Goal: Information Seeking & Learning: Find specific fact

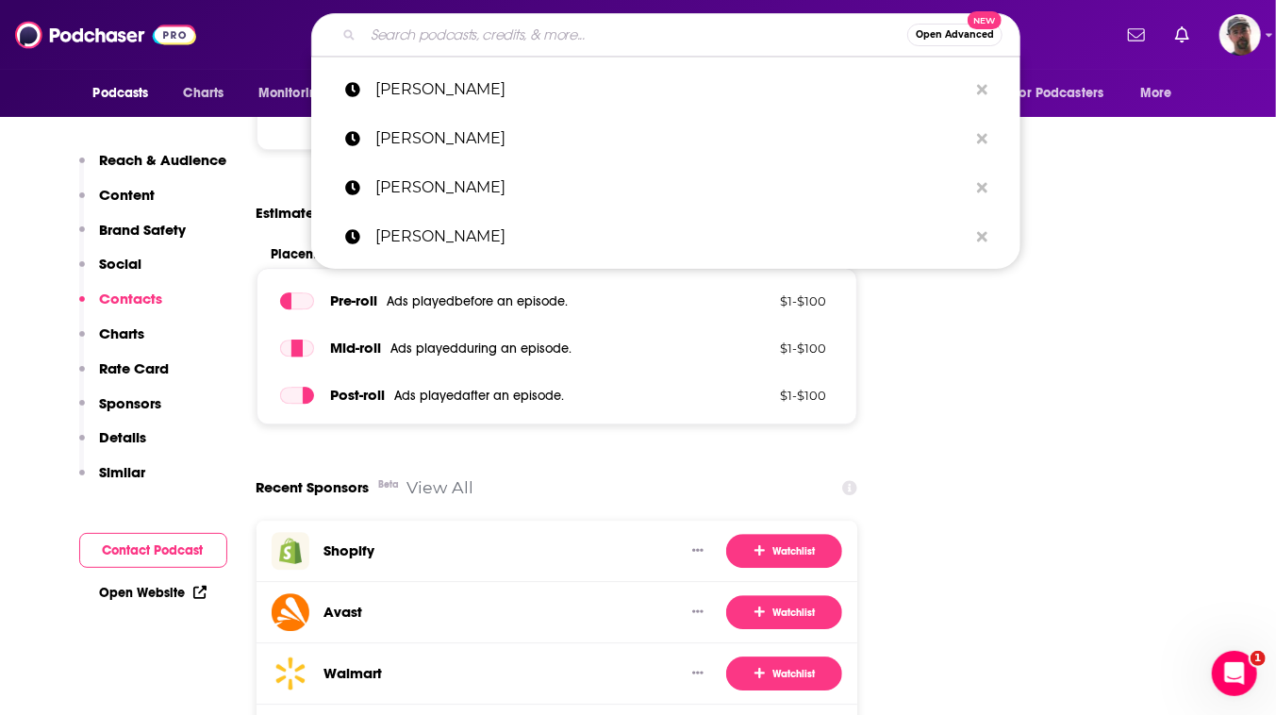
click at [635, 40] on input "Search podcasts, credits, & more..." at bounding box center [635, 35] width 544 height 30
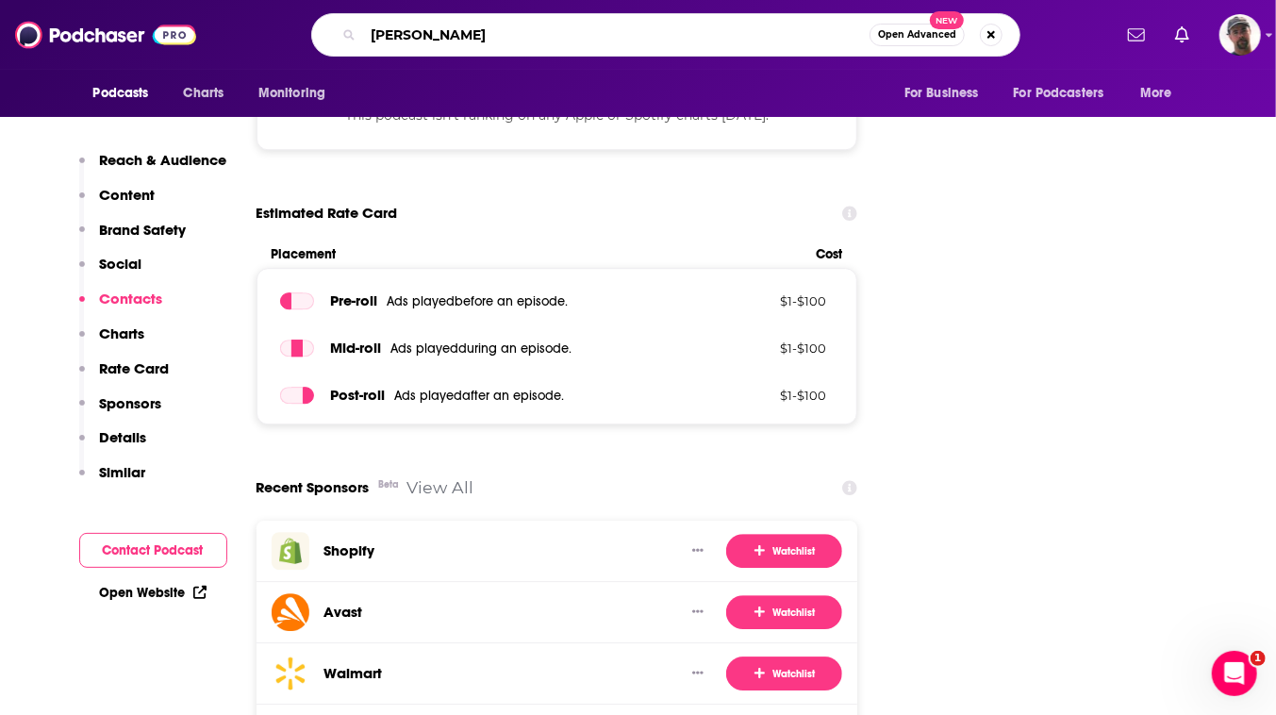
type input "[PERSON_NAME]"
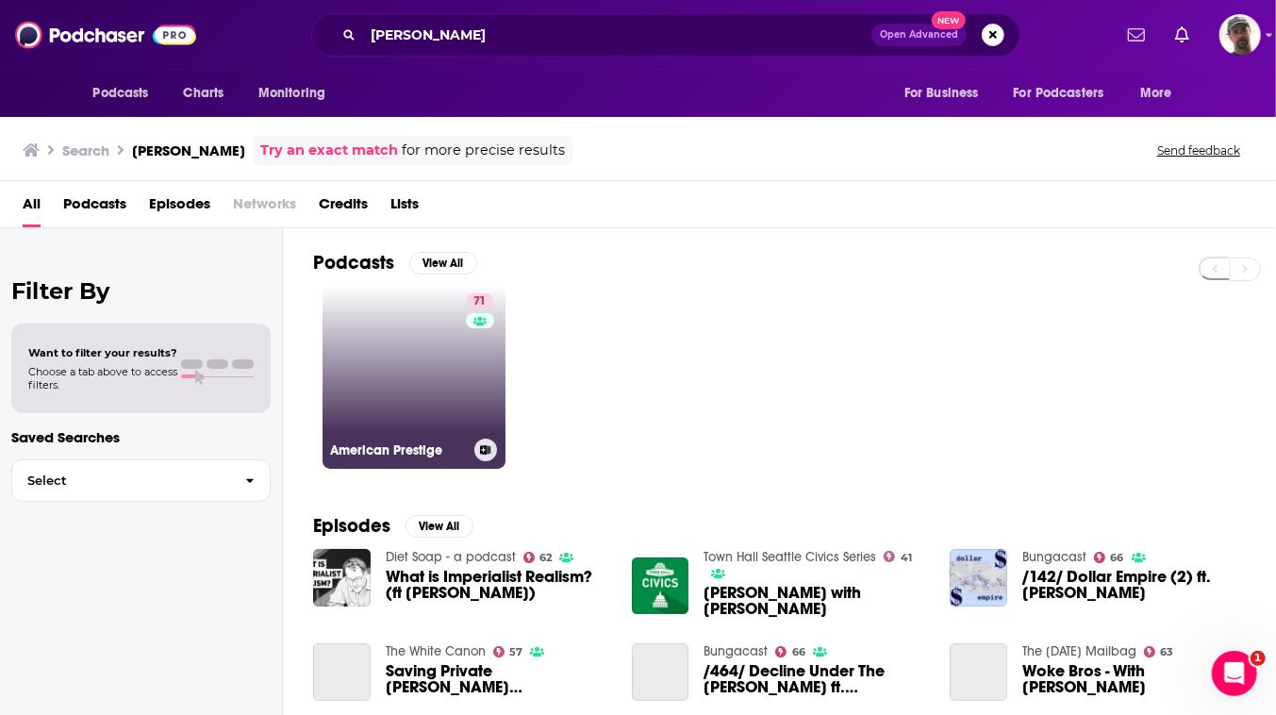
click at [497, 442] on link "71 American Prestige" at bounding box center [414, 377] width 183 height 183
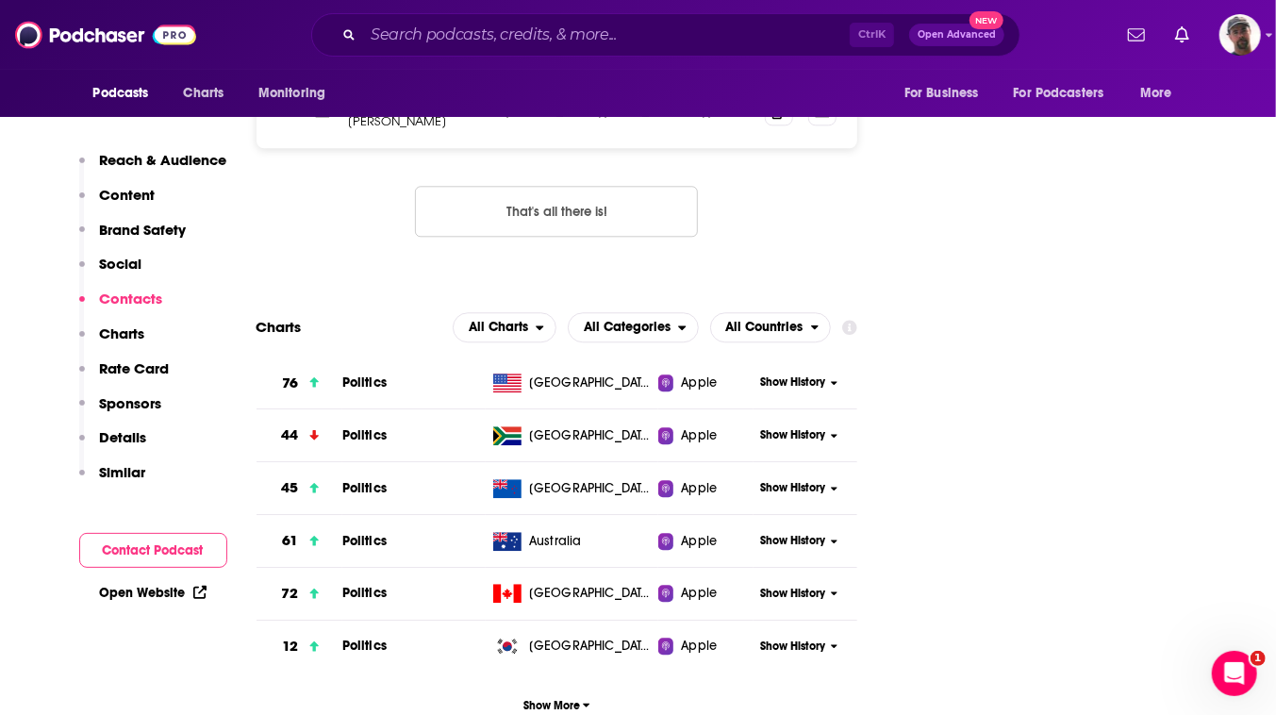
scroll to position [2486, 0]
